Goal: Information Seeking & Learning: Understand process/instructions

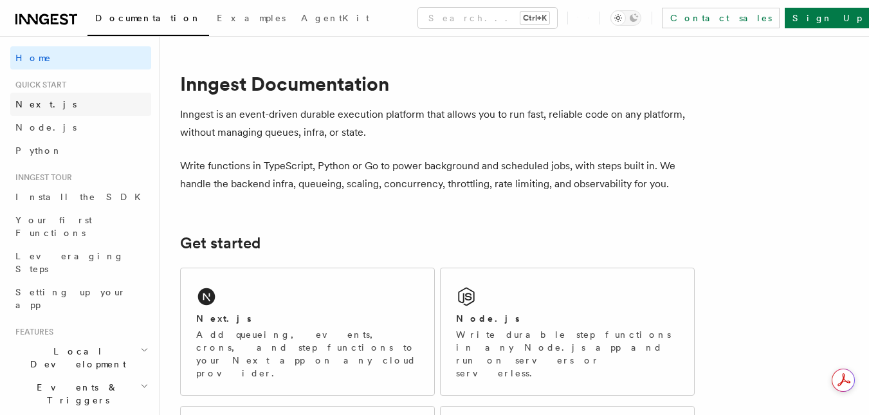
click at [43, 105] on span "Next.js" at bounding box center [45, 104] width 61 height 10
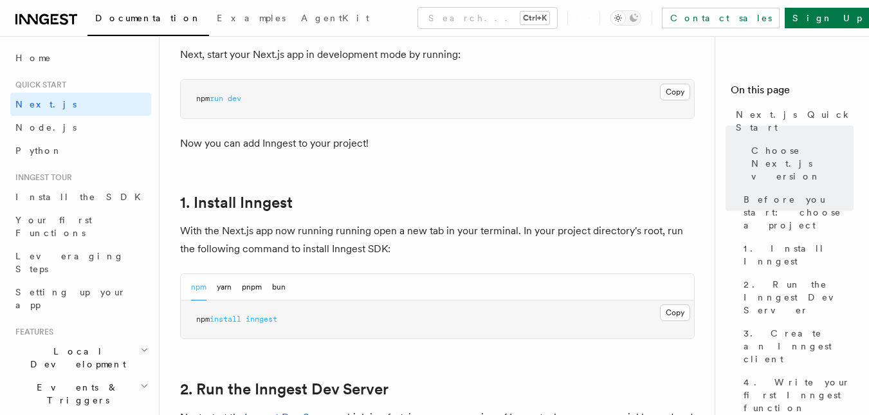
scroll to position [579, 0]
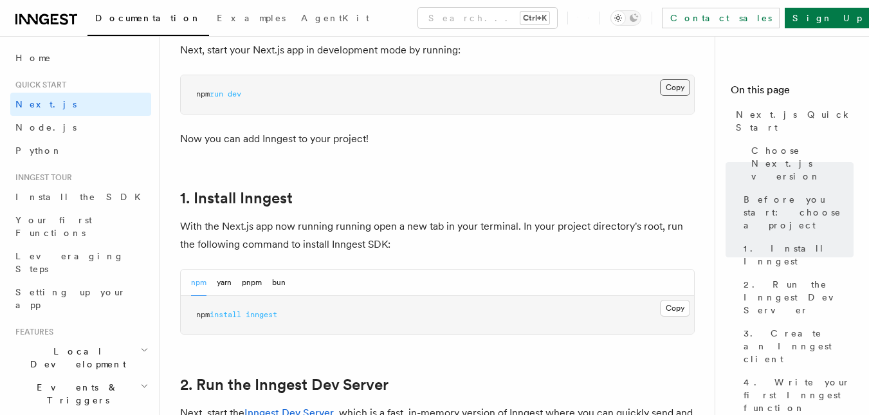
click at [671, 84] on button "Copy Copied" at bounding box center [675, 87] width 30 height 17
drag, startPoint x: 376, startPoint y: 133, endPoint x: 349, endPoint y: 136, distance: 27.8
click at [376, 133] on p "Now you can add Inngest to your project!" at bounding box center [437, 139] width 515 height 18
click at [671, 303] on button "Copy Copied" at bounding box center [675, 308] width 30 height 17
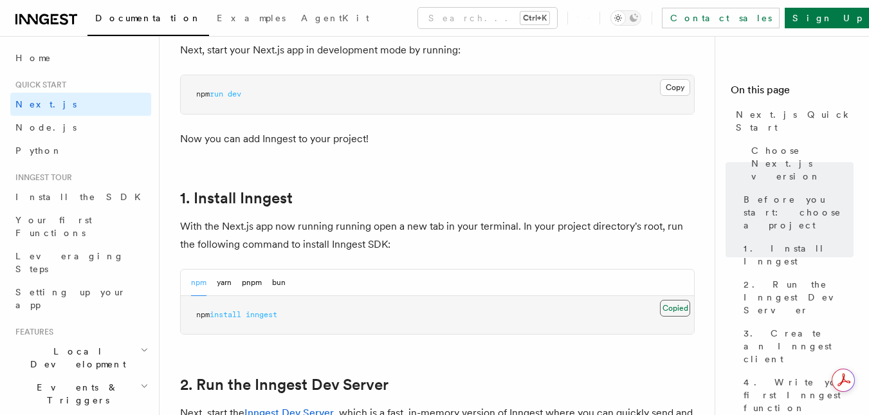
click at [673, 313] on button "Copy Copied" at bounding box center [675, 308] width 30 height 17
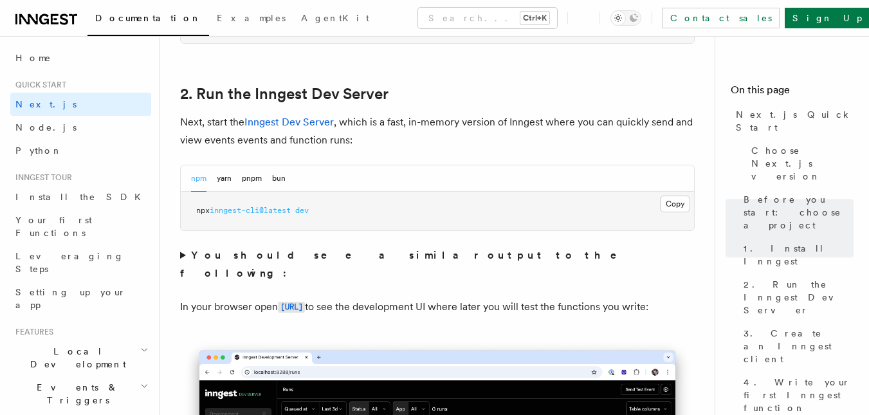
scroll to position [900, 0]
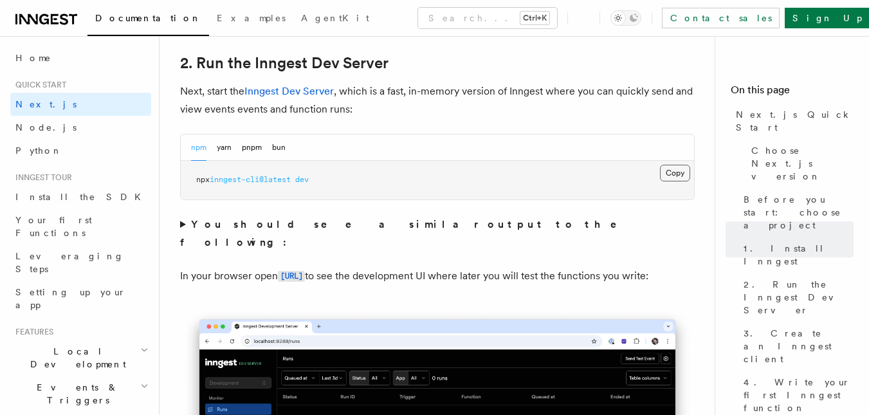
click at [670, 174] on button "Copy Copied" at bounding box center [675, 173] width 30 height 17
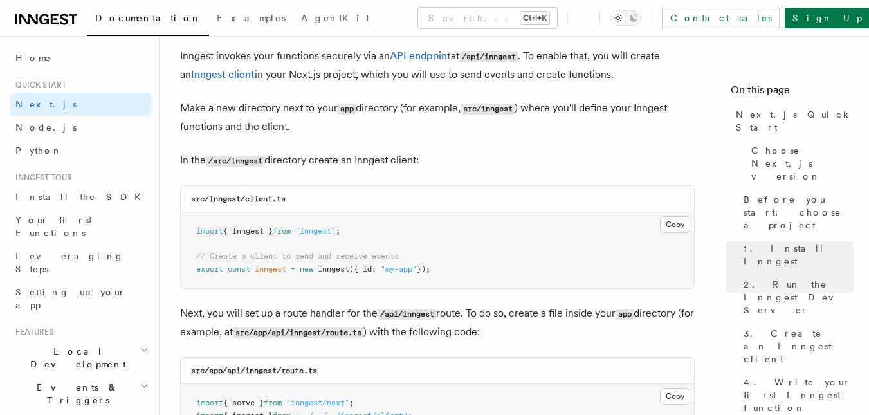
scroll to position [1608, 0]
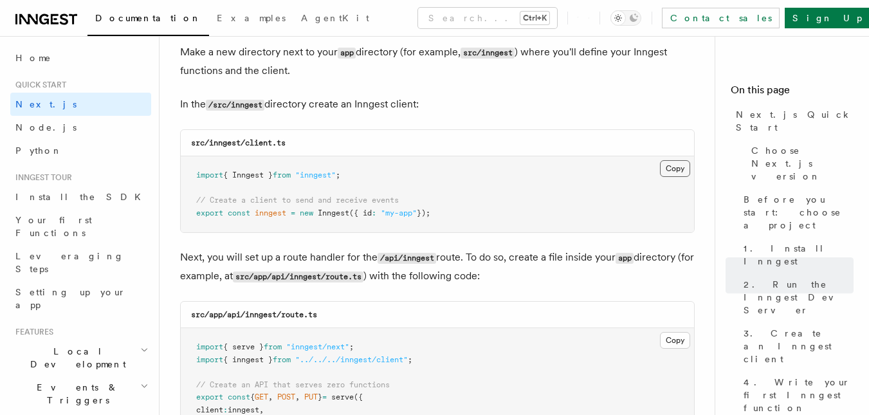
click at [664, 167] on button "Copy Copied" at bounding box center [675, 168] width 30 height 17
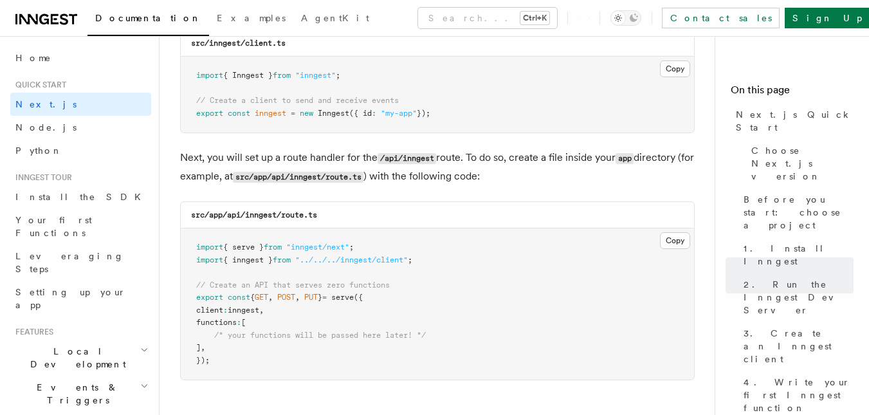
scroll to position [1737, 0]
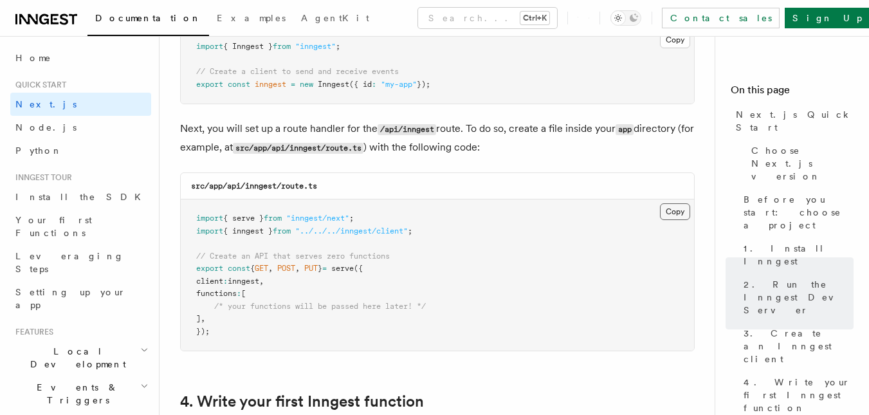
click at [674, 214] on button "Copy Copied" at bounding box center [675, 211] width 30 height 17
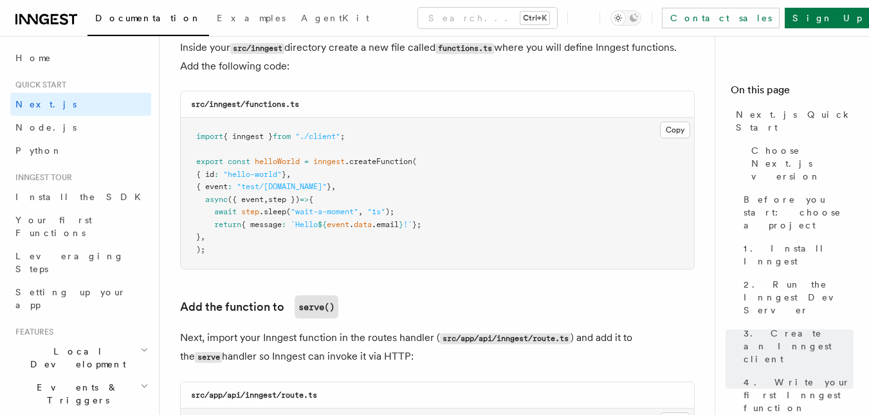
scroll to position [2316, 0]
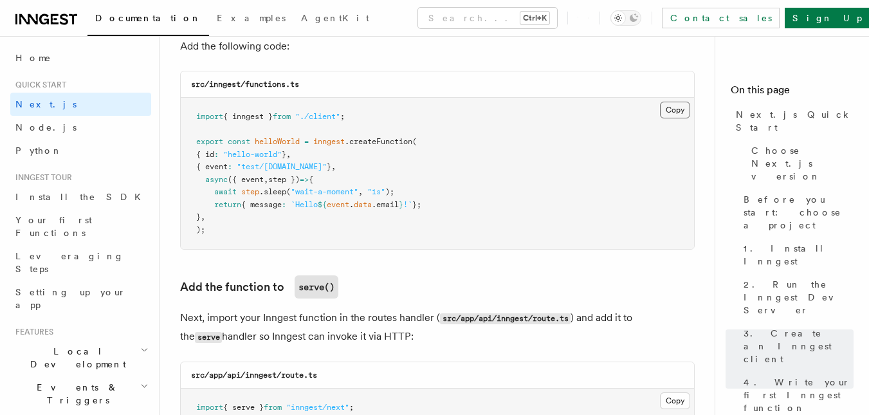
click at [679, 111] on button "Copy Copied" at bounding box center [675, 110] width 30 height 17
click at [671, 114] on button "Copy Copied" at bounding box center [675, 110] width 30 height 17
